Goal: Contribute content

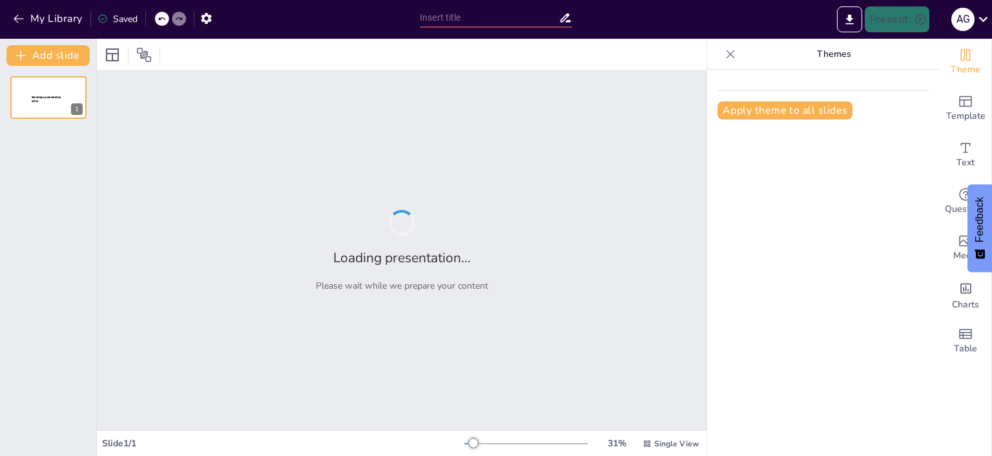
type input "Market Dynamics of Smart Food Storage: Growth, Trends, and Consumer Preferences"
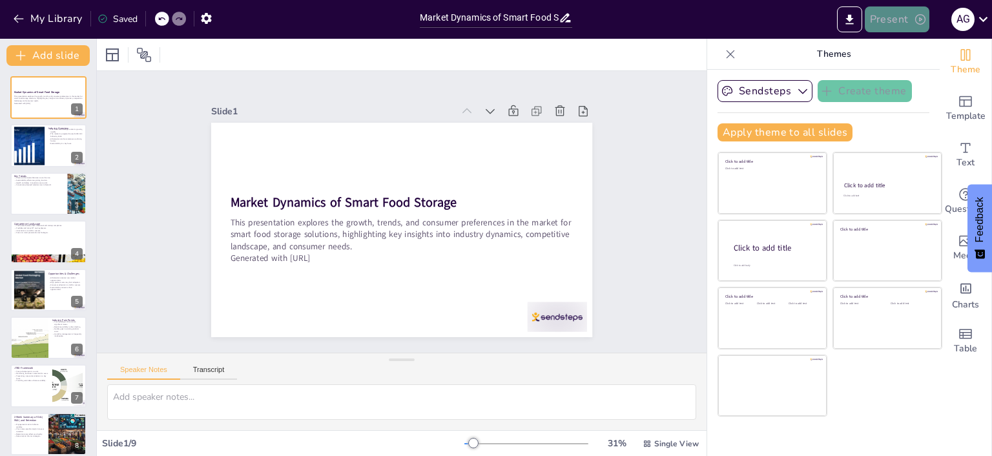
click at [900, 17] on button "Present" at bounding box center [896, 19] width 65 height 26
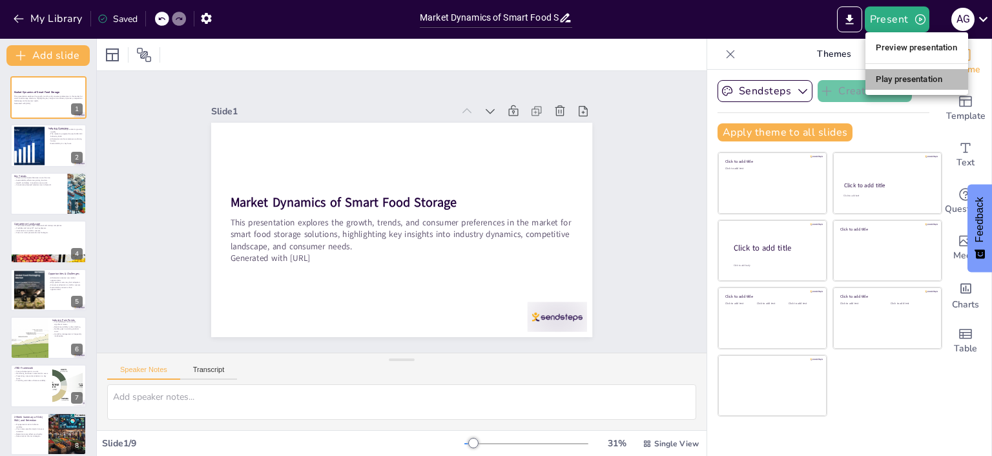
click at [897, 76] on li "Play presentation" at bounding box center [916, 79] width 103 height 21
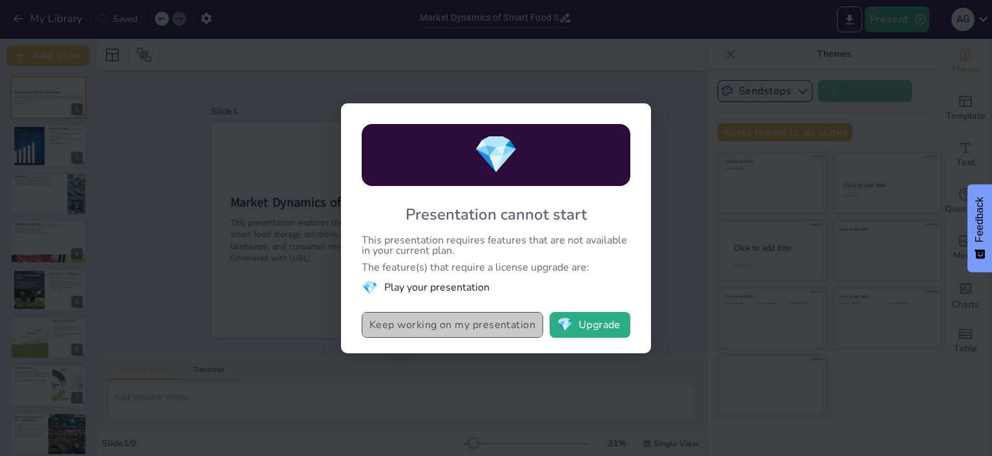
click at [425, 318] on button "Keep working on my presentation" at bounding box center [452, 325] width 181 height 26
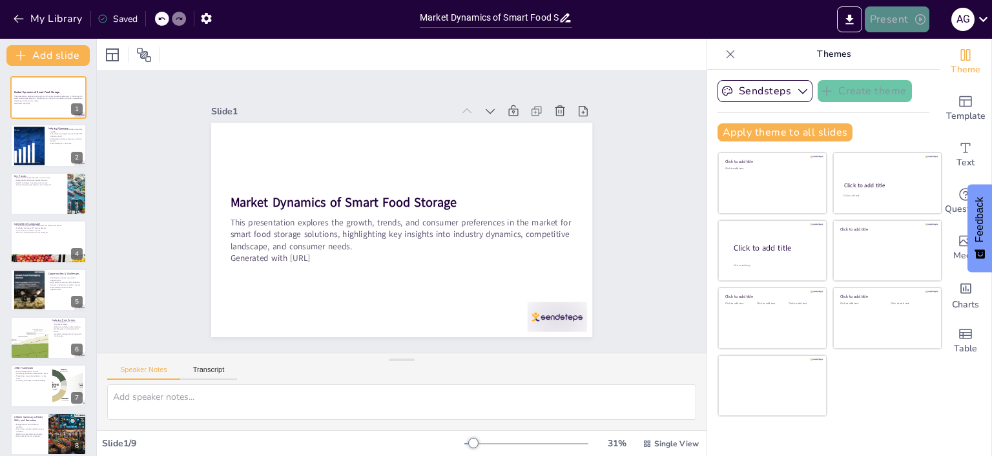
click at [907, 19] on button "Present" at bounding box center [896, 19] width 65 height 26
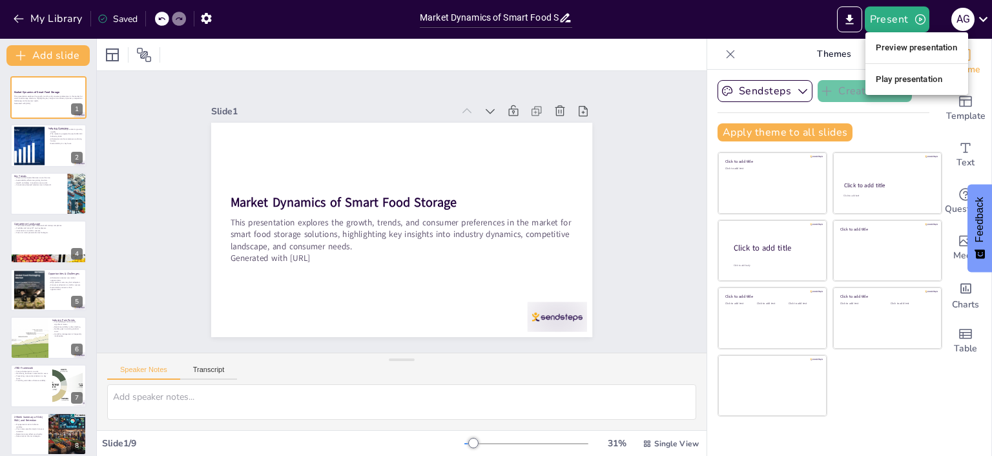
click at [894, 41] on li "Preview presentation" at bounding box center [916, 47] width 103 height 21
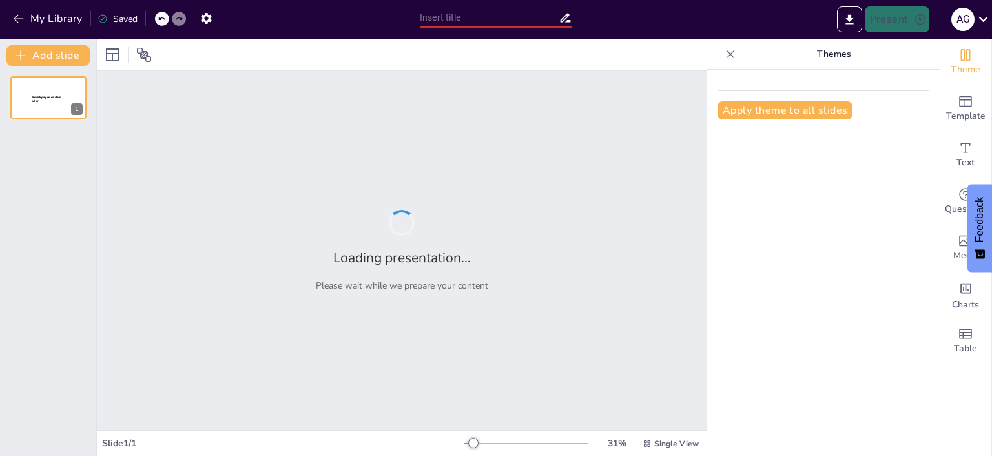
type input "Market Dynamics of Smart Food Storage: Growth, Trends, and Consumer Preferences"
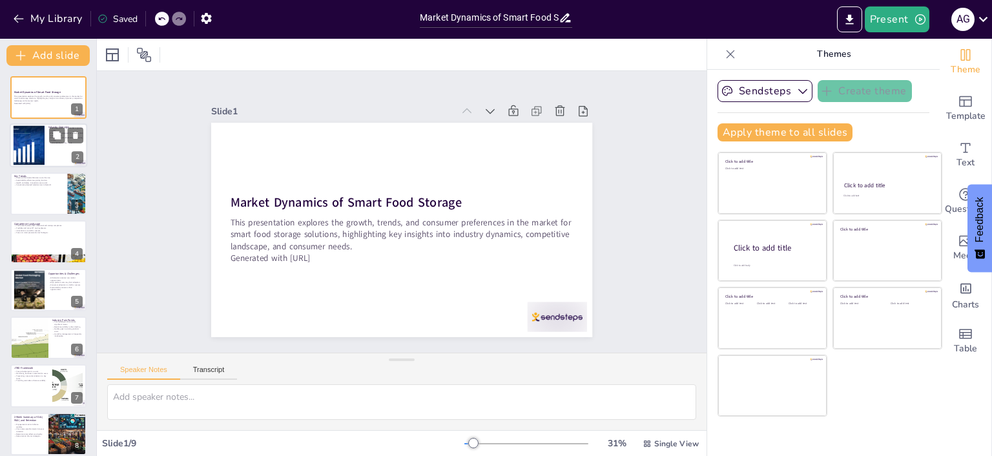
click at [38, 156] on div at bounding box center [29, 145] width 70 height 39
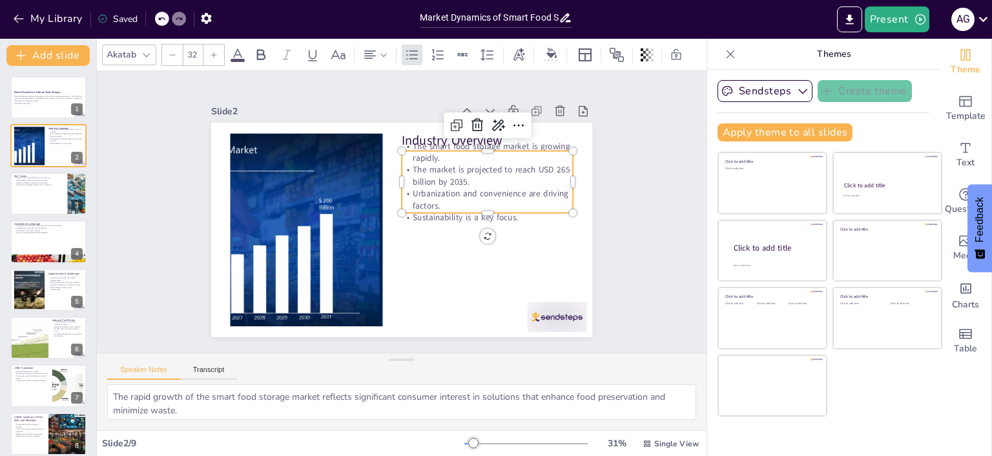
click at [516, 145] on div "Industry Overview The smart food storage market is growing rapidly. The market …" at bounding box center [386, 202] width 376 height 437
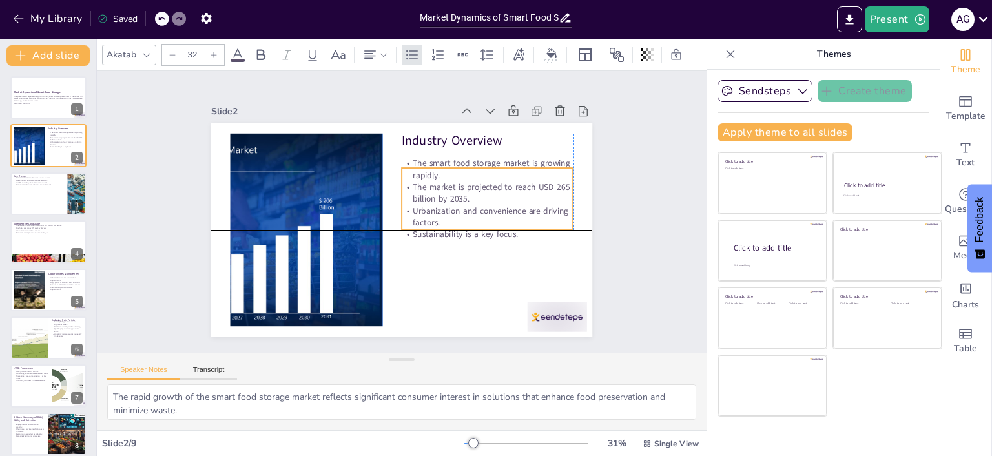
drag, startPoint x: 494, startPoint y: 168, endPoint x: 494, endPoint y: 185, distance: 16.8
click at [420, 218] on p "The market is projected to reach USD 265 billion by 2035." at bounding box center [343, 278] width 152 height 120
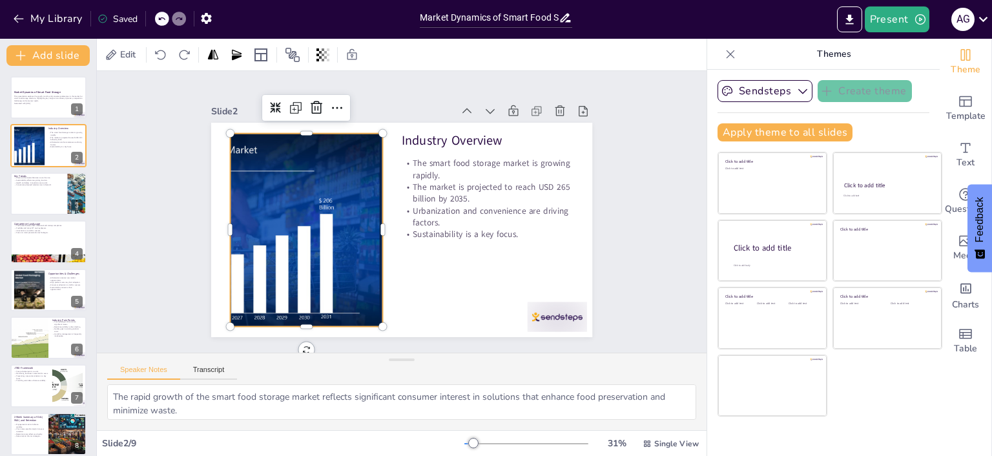
click at [318, 213] on div at bounding box center [498, 204] width 361 height 228
click at [476, 337] on div at bounding box center [489, 350] width 26 height 26
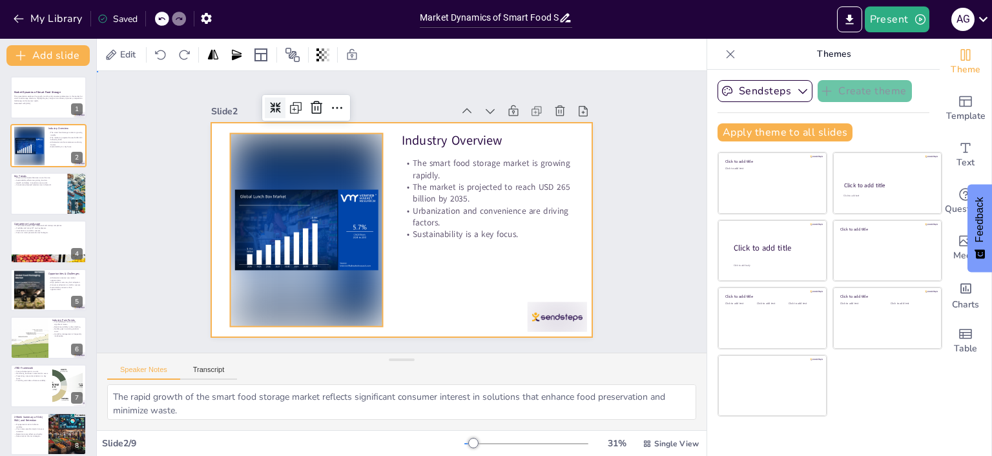
click at [405, 280] on div at bounding box center [387, 201] width 398 height 434
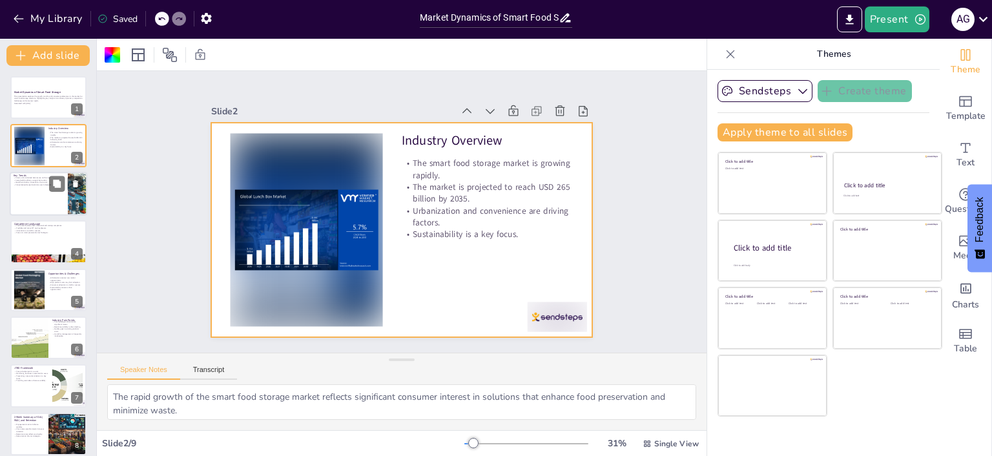
click at [10, 191] on div at bounding box center [48, 194] width 77 height 44
type textarea "The emergence of IoT devices in food storage enhances user experience by provid…"
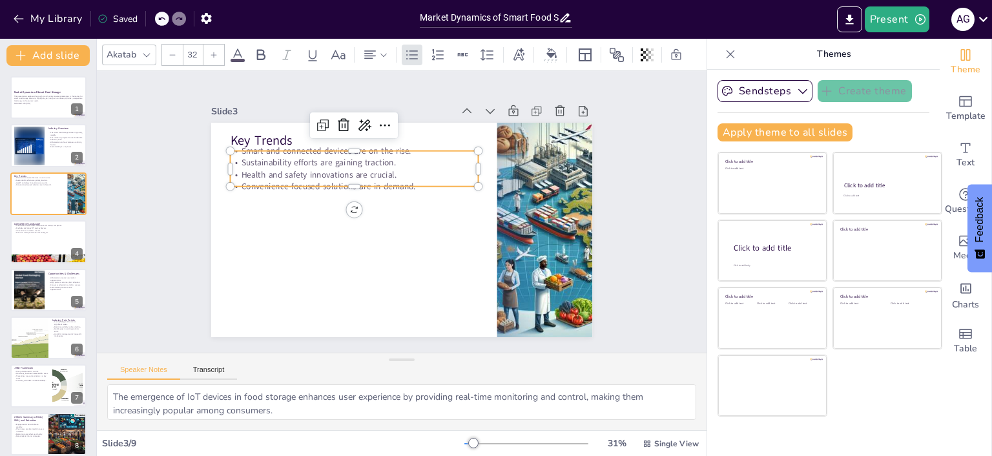
click at [278, 156] on p "Sustainability efforts are gaining traction." at bounding box center [359, 157] width 247 height 37
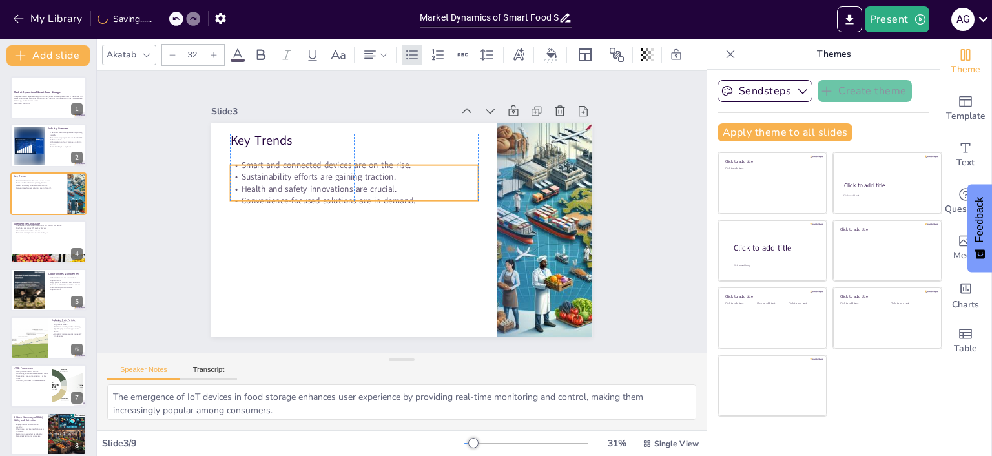
drag, startPoint x: 278, startPoint y: 156, endPoint x: 278, endPoint y: 170, distance: 14.8
click at [350, 170] on p "Sustainability efforts are gaining traction." at bounding box center [460, 218] width 220 height 134
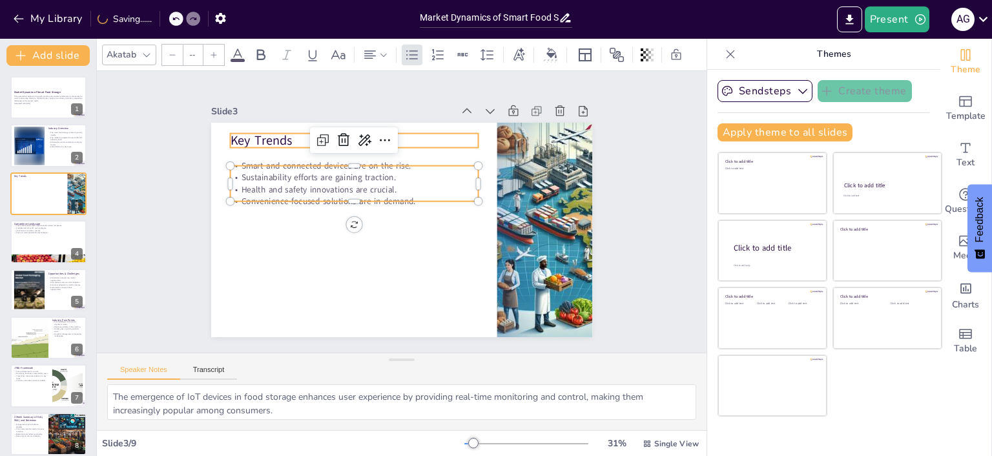
type input "48"
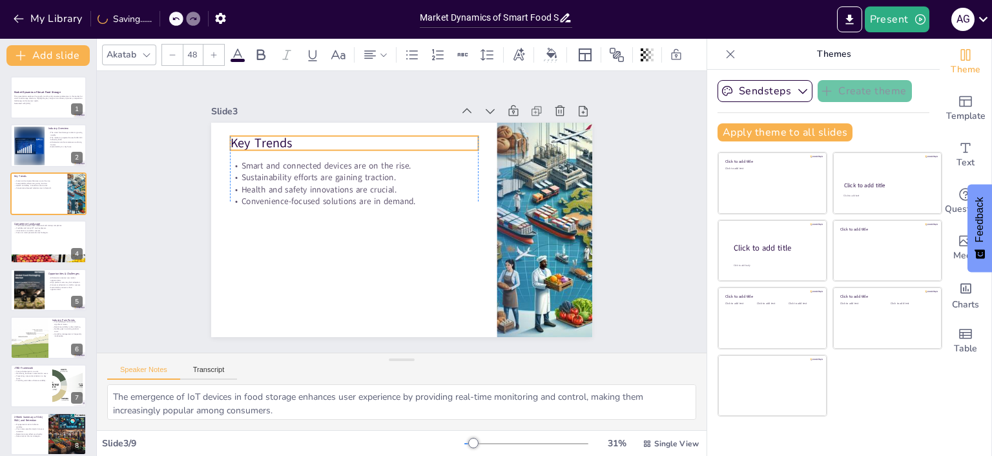
click at [367, 138] on p "Key Trends" at bounding box center [436, 136] width 139 height 223
click at [38, 239] on div at bounding box center [48, 241] width 77 height 44
type textarea "The presence of both established brands and innovative startups creates a dynam…"
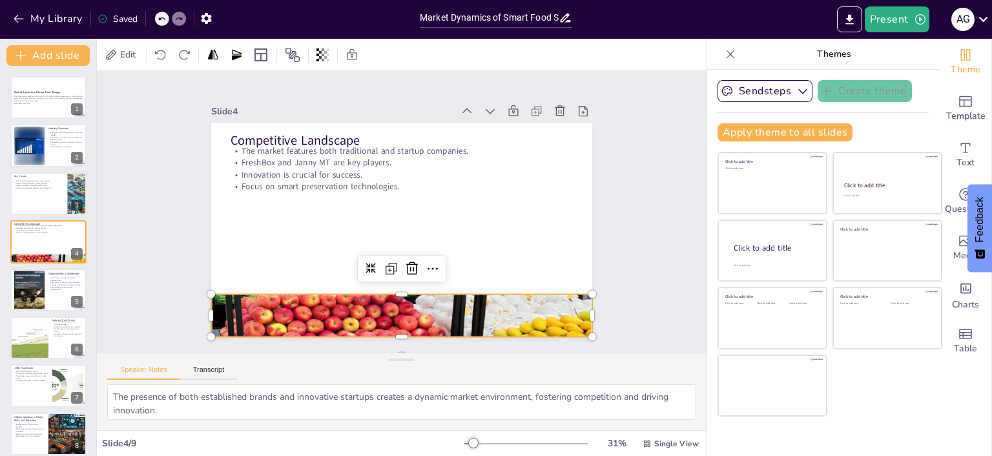
click at [314, 311] on div at bounding box center [349, 301] width 478 height 448
click at [452, 225] on div at bounding box center [466, 210] width 28 height 28
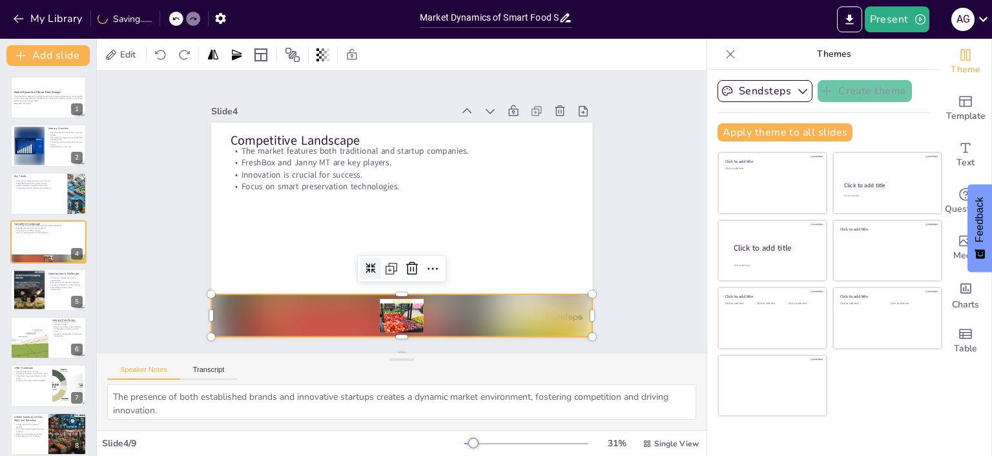
click at [453, 248] on icon at bounding box center [458, 243] width 10 height 10
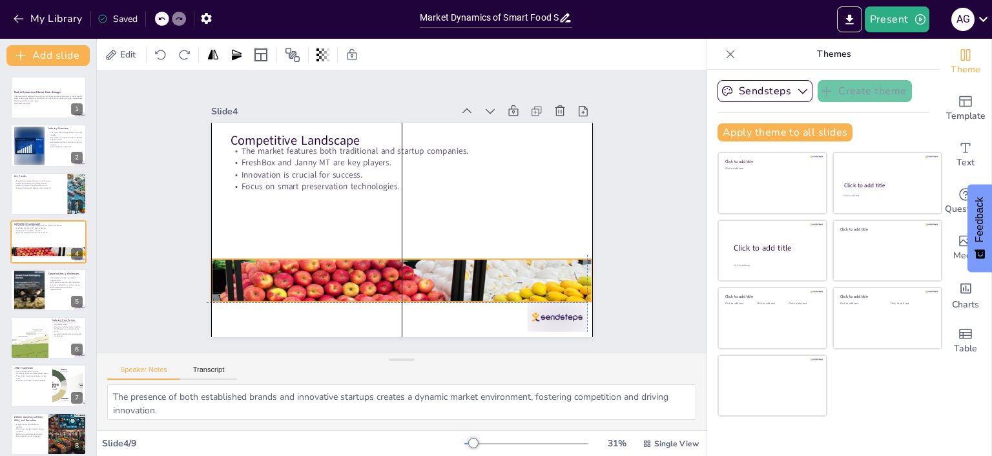
drag, startPoint x: 347, startPoint y: 319, endPoint x: 343, endPoint y: 278, distance: 40.9
click at [343, 278] on div at bounding box center [356, 161] width 482 height 476
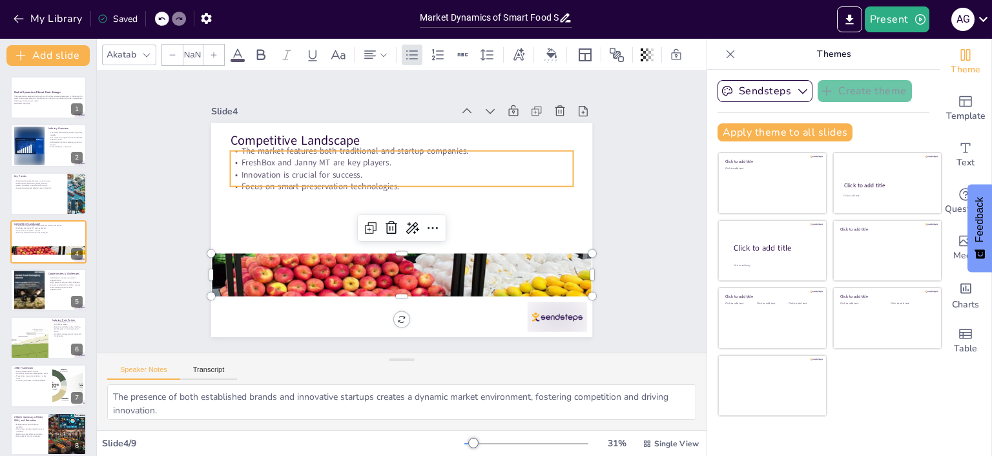
type input "32"
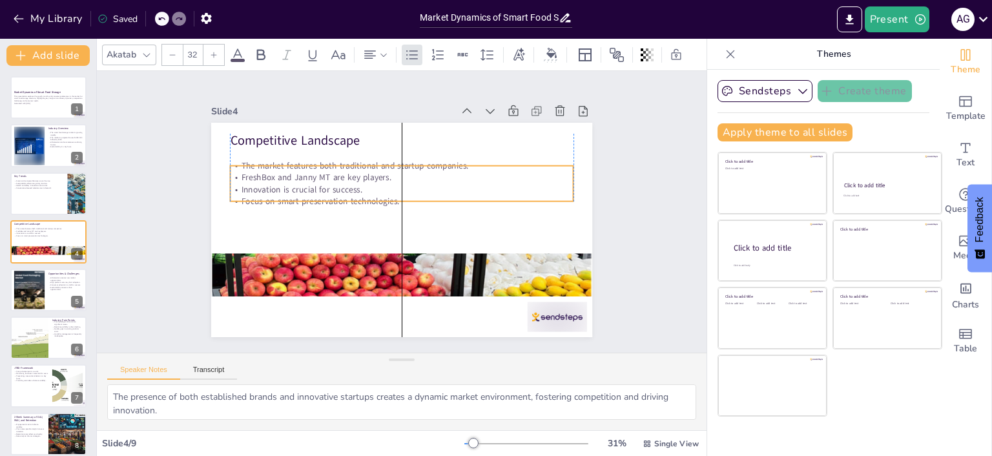
drag, startPoint x: 319, startPoint y: 154, endPoint x: 318, endPoint y: 168, distance: 14.3
click at [318, 168] on p "FreshBox and Janny MT are key players." at bounding box center [374, 232] width 211 height 285
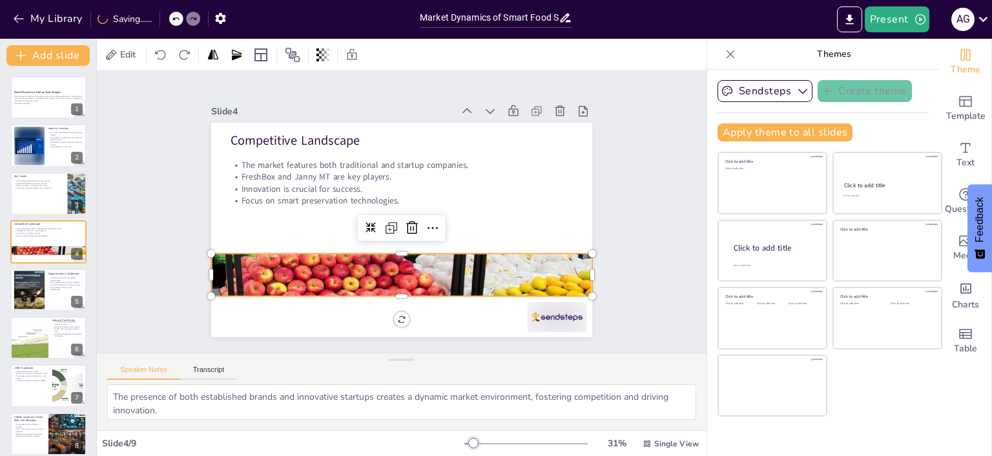
click at [395, 268] on div at bounding box center [359, 165] width 482 height 476
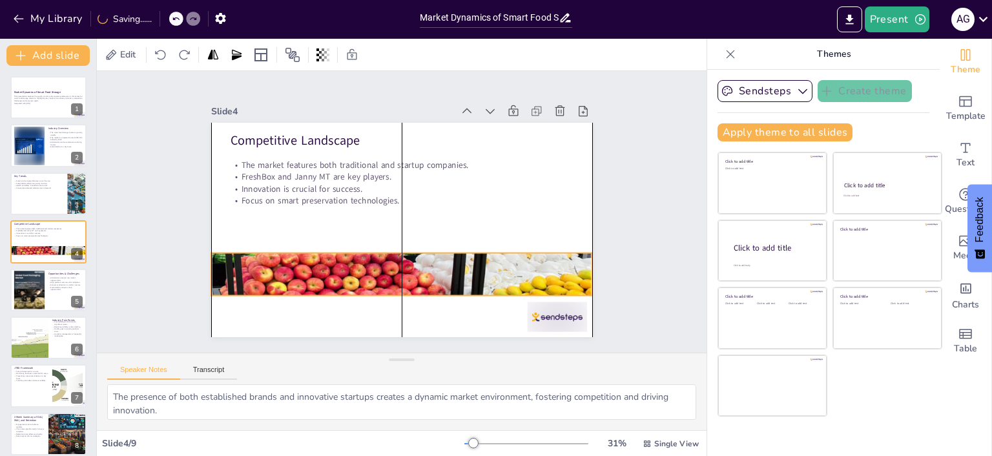
click at [392, 287] on div at bounding box center [408, 149] width 410 height 335
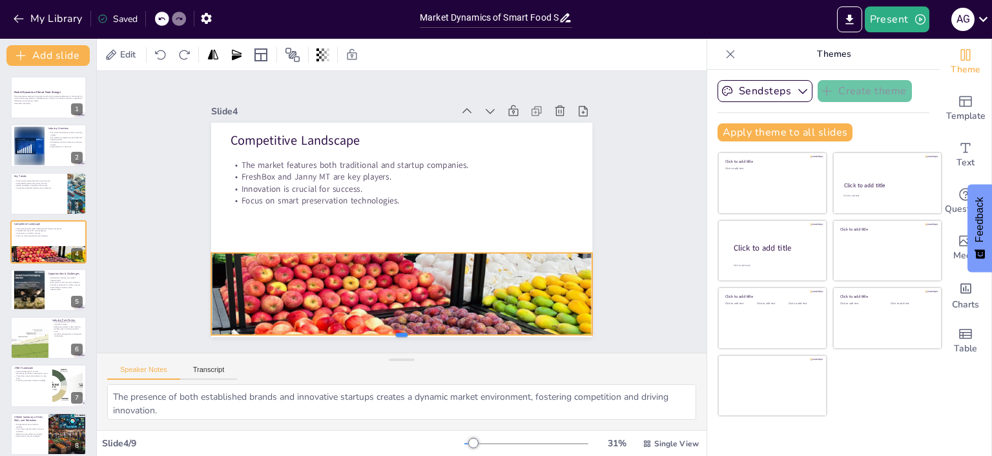
drag, startPoint x: 391, startPoint y: 292, endPoint x: 397, endPoint y: 331, distance: 39.9
click at [397, 331] on div at bounding box center [361, 333] width 365 height 127
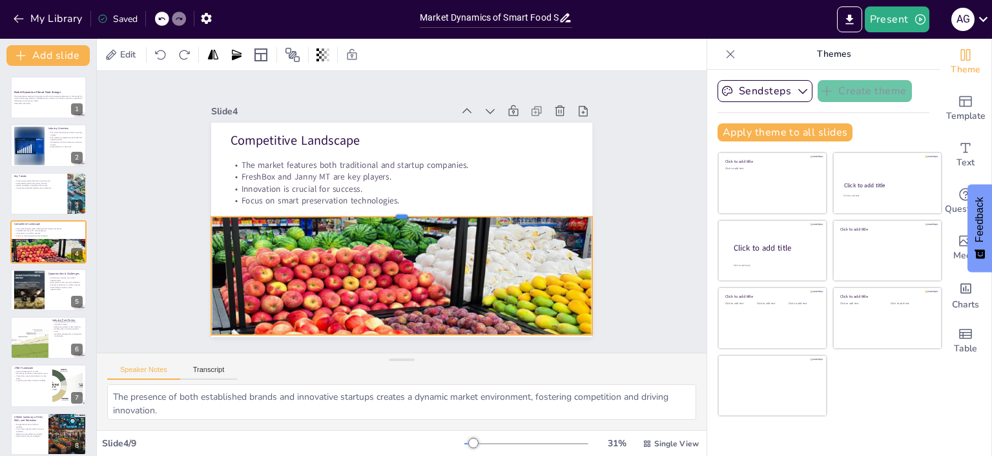
drag, startPoint x: 392, startPoint y: 246, endPoint x: 391, endPoint y: 210, distance: 36.2
click at [396, 210] on div at bounding box center [401, 211] width 11 height 381
click at [629, 263] on div "Slide 1 Market Dynamics of Smart Food Storage This presentation explores the gr…" at bounding box center [402, 212] width 456 height 667
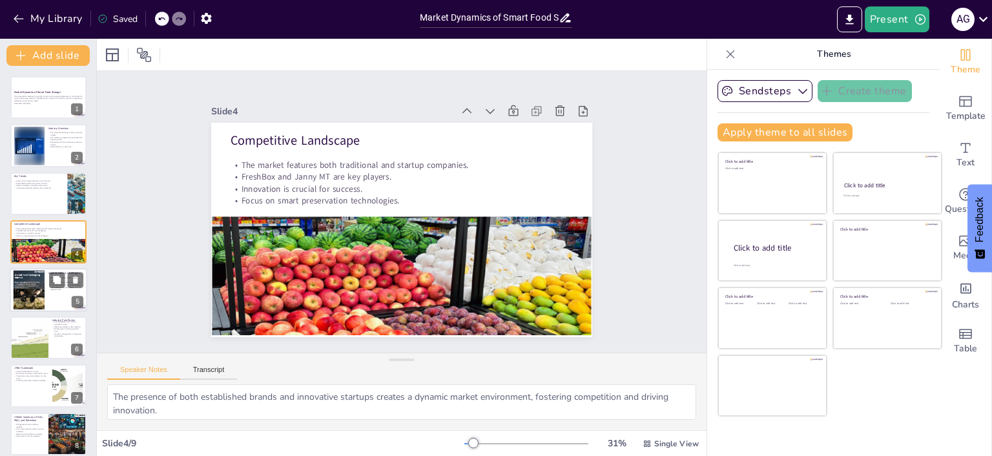
click at [57, 290] on p "Sustainability concerns drive opportunities." at bounding box center [65, 288] width 35 height 5
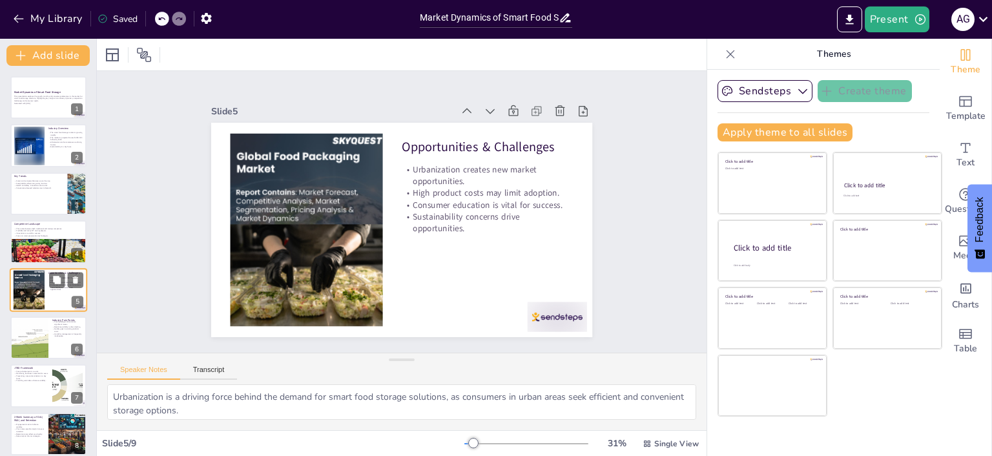
scroll to position [28, 0]
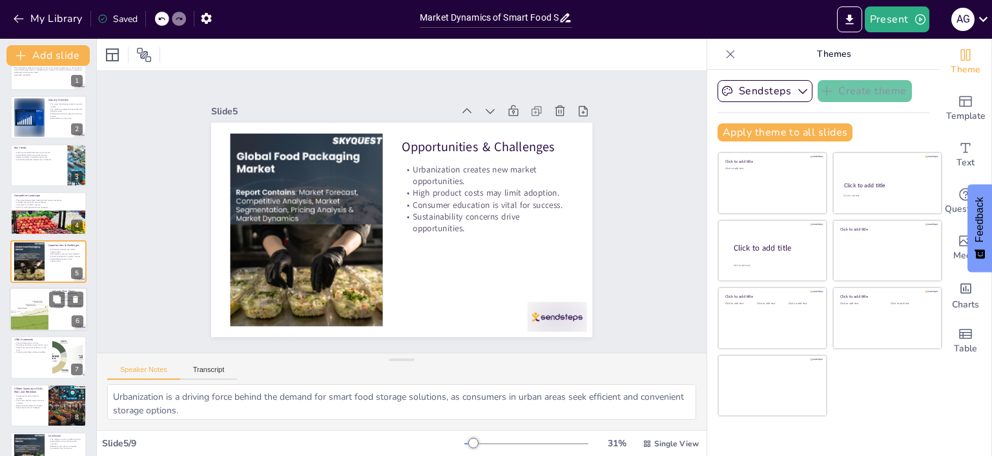
click at [32, 316] on div at bounding box center [29, 309] width 90 height 44
type textarea "Food spoilage and waste are critical challenges that the smart food storage mar…"
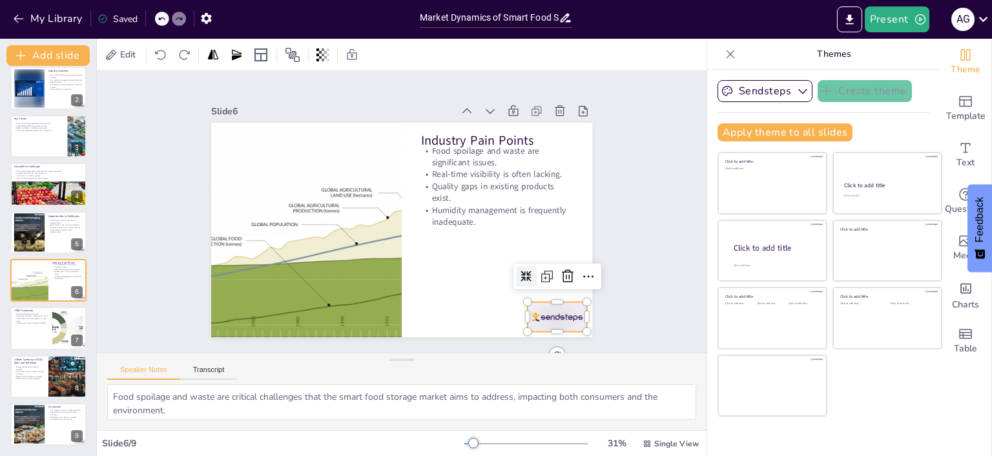
click at [550, 181] on div at bounding box center [577, 148] width 59 height 66
click at [316, 74] on icon at bounding box center [305, 63] width 22 height 22
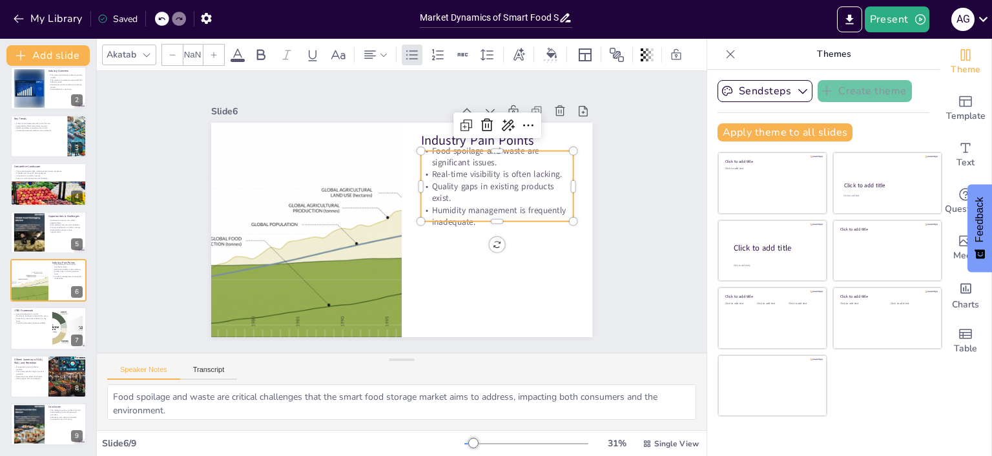
type input "32"
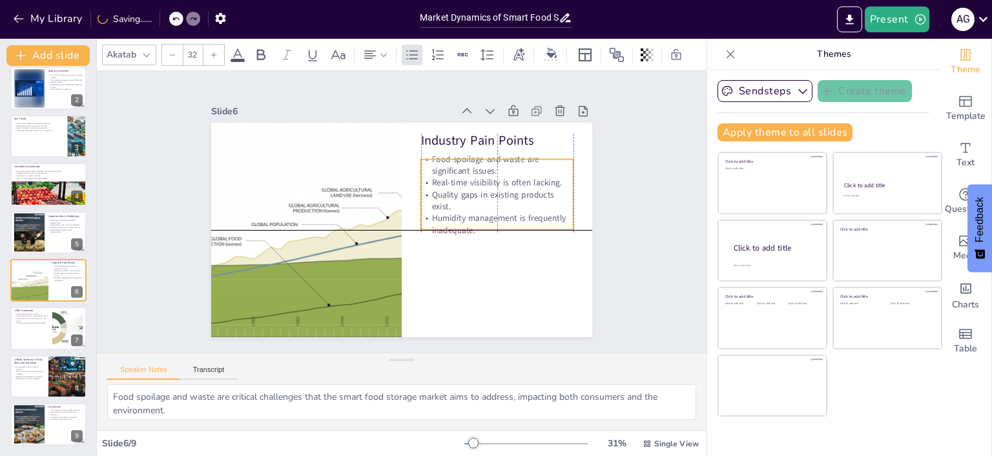
drag, startPoint x: 465, startPoint y: 158, endPoint x: 467, endPoint y: 167, distance: 10.0
click at [467, 199] on p "Food spoilage and waste are significant issues." at bounding box center [490, 271] width 97 height 144
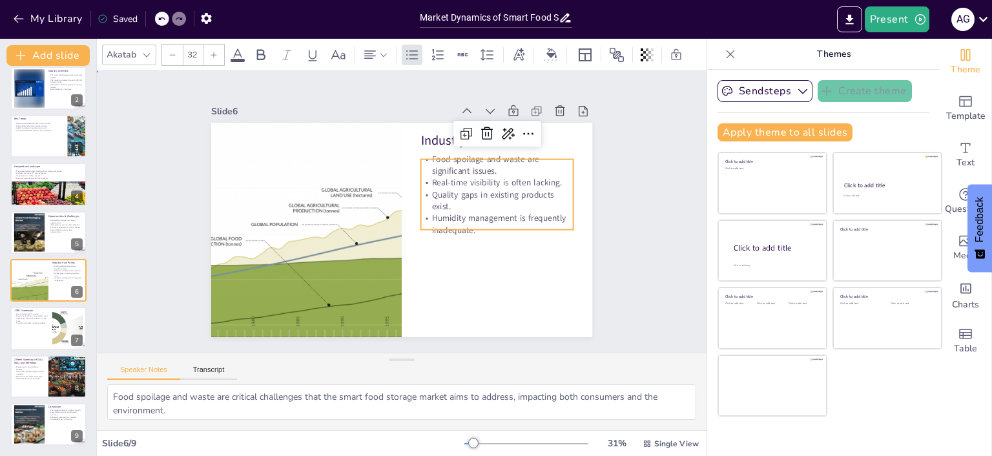
click at [602, 240] on div "Slide 1 Market Dynamics of Smart Food Storage This presentation explores the gr…" at bounding box center [401, 211] width 402 height 655
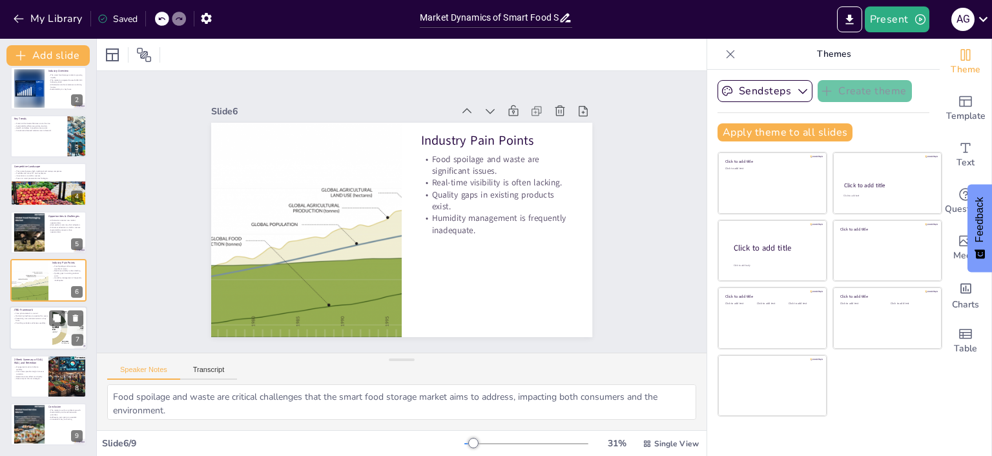
click at [41, 334] on div at bounding box center [48, 329] width 77 height 44
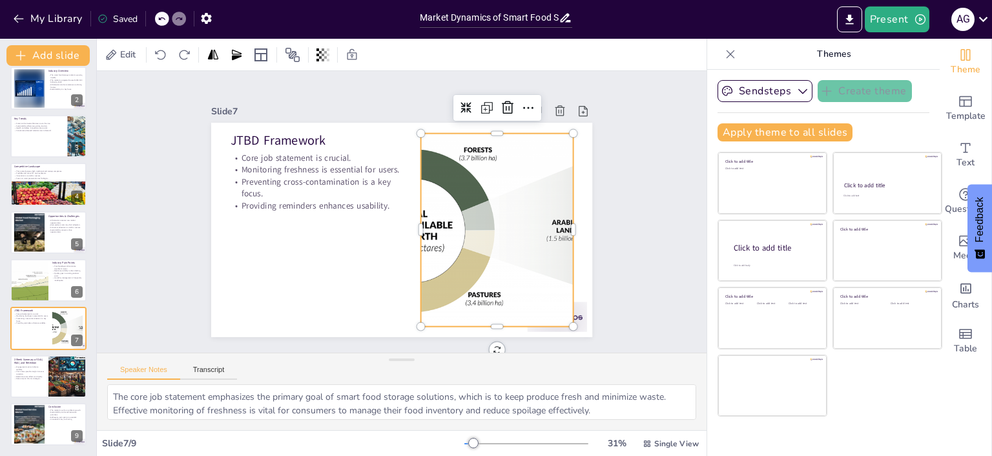
click at [442, 257] on div at bounding box center [498, 220] width 434 height 236
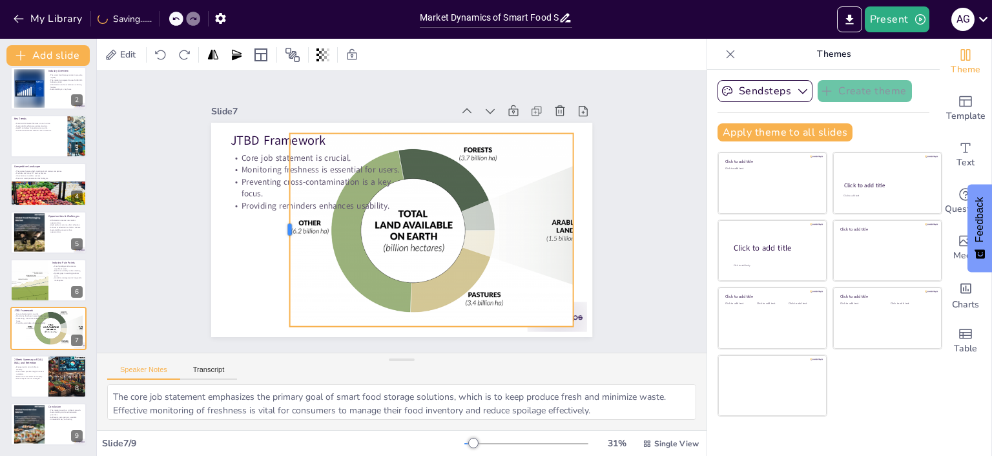
drag, startPoint x: 409, startPoint y: 223, endPoint x: 278, endPoint y: 227, distance: 131.1
click at [418, 227] on div at bounding box center [493, 286] width 150 height 137
drag, startPoint x: 564, startPoint y: 224, endPoint x: 577, endPoint y: 225, distance: 12.9
click at [577, 296] on div at bounding box center [515, 364] width 150 height 137
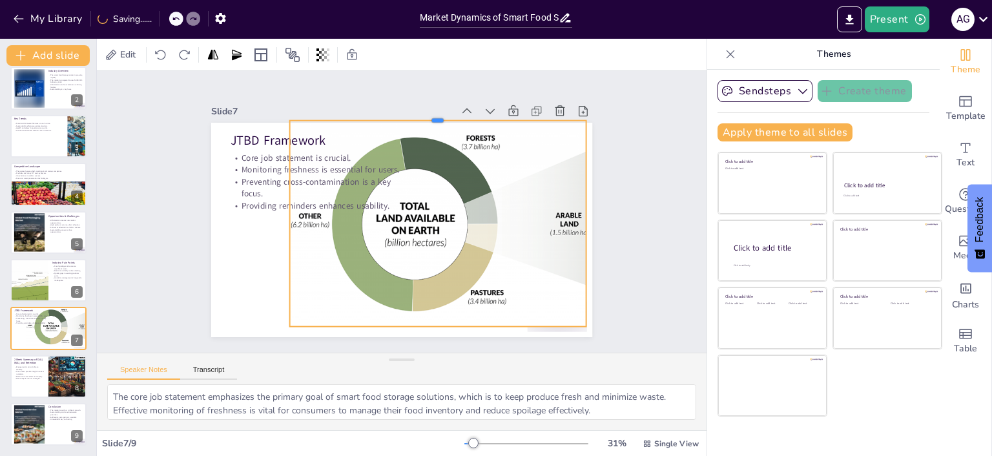
drag, startPoint x: 427, startPoint y: 127, endPoint x: 440, endPoint y: 114, distance: 18.3
click at [440, 114] on div at bounding box center [481, 146] width 262 height 157
click at [431, 174] on div at bounding box center [500, 224] width 423 height 206
click at [346, 303] on icon at bounding box center [338, 310] width 15 height 15
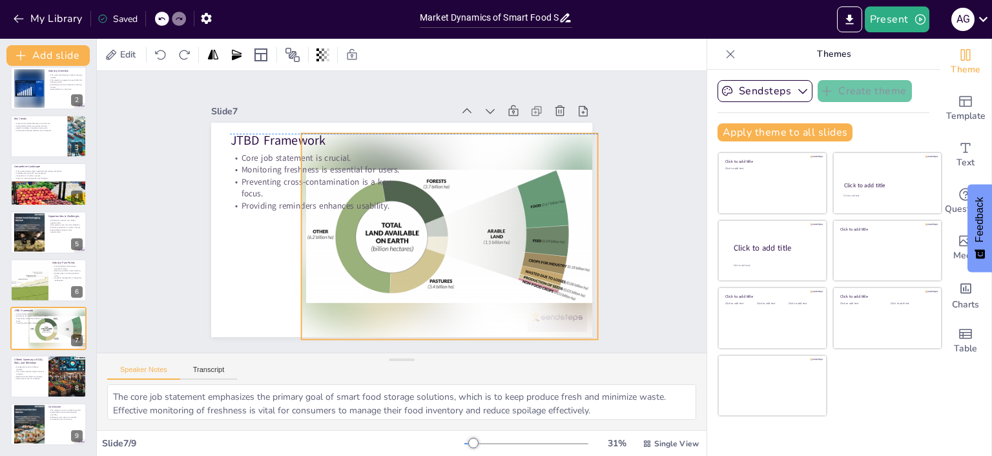
drag, startPoint x: 400, startPoint y: 223, endPoint x: 411, endPoint y: 233, distance: 14.2
click at [411, 233] on div at bounding box center [420, 262] width 358 height 351
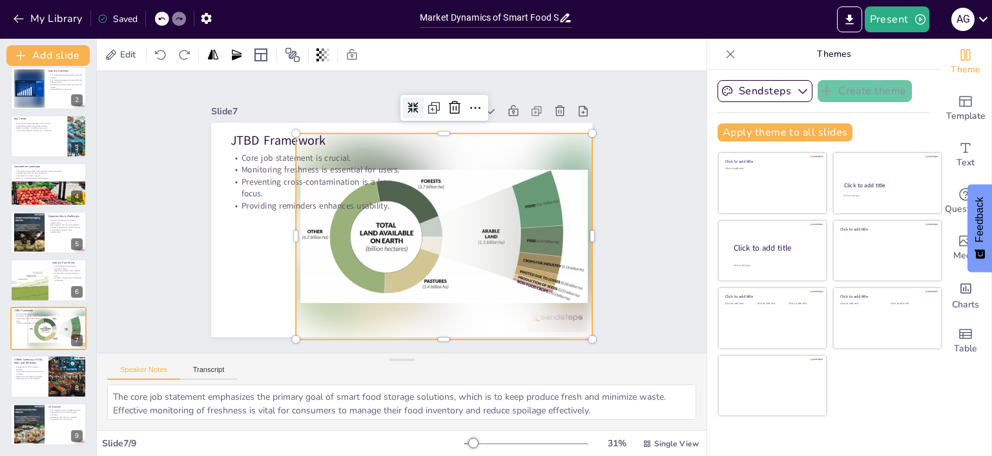
click at [396, 311] on icon at bounding box center [390, 316] width 10 height 10
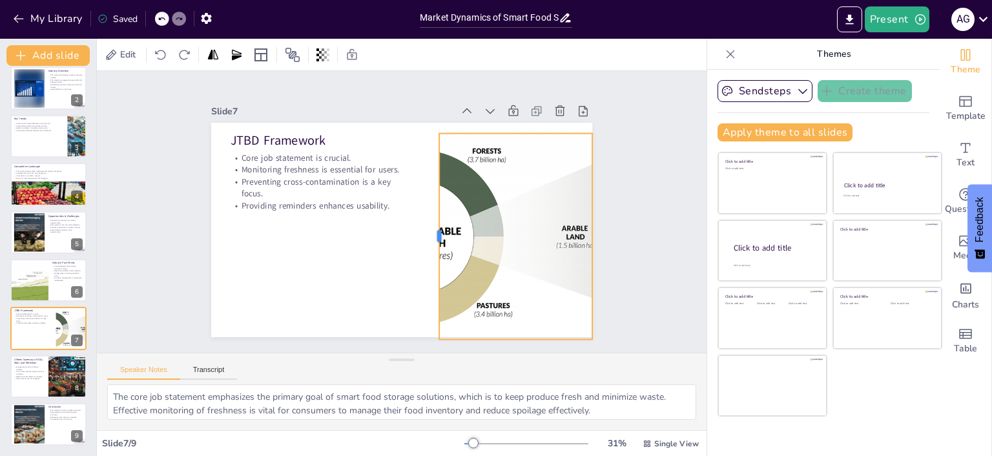
drag, startPoint x: 283, startPoint y: 228, endPoint x: 492, endPoint y: 238, distance: 208.7
click at [402, 238] on div at bounding box center [375, 180] width 53 height 203
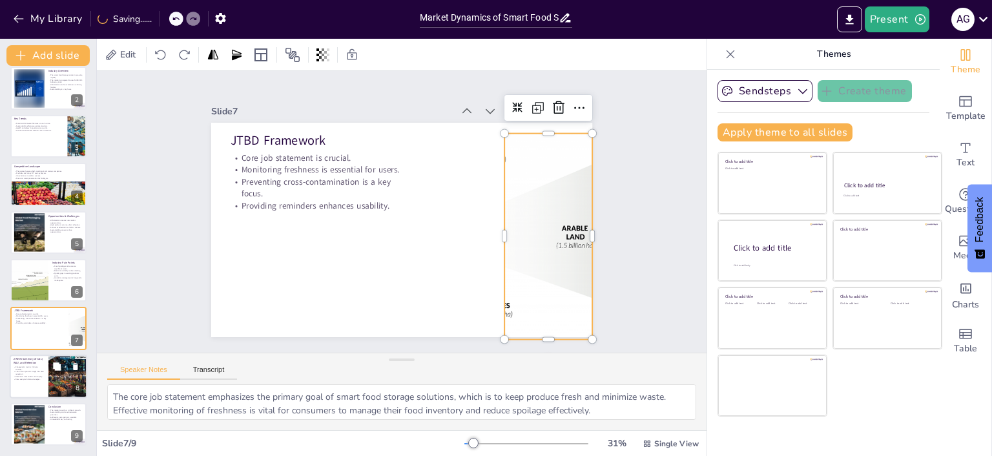
click at [30, 375] on p "Retention rates reflect user loyalty." at bounding box center [29, 376] width 31 height 3
type textarea "The stable engagement metrics suggest that users find value in the product, whi…"
